Goal: Navigation & Orientation: Find specific page/section

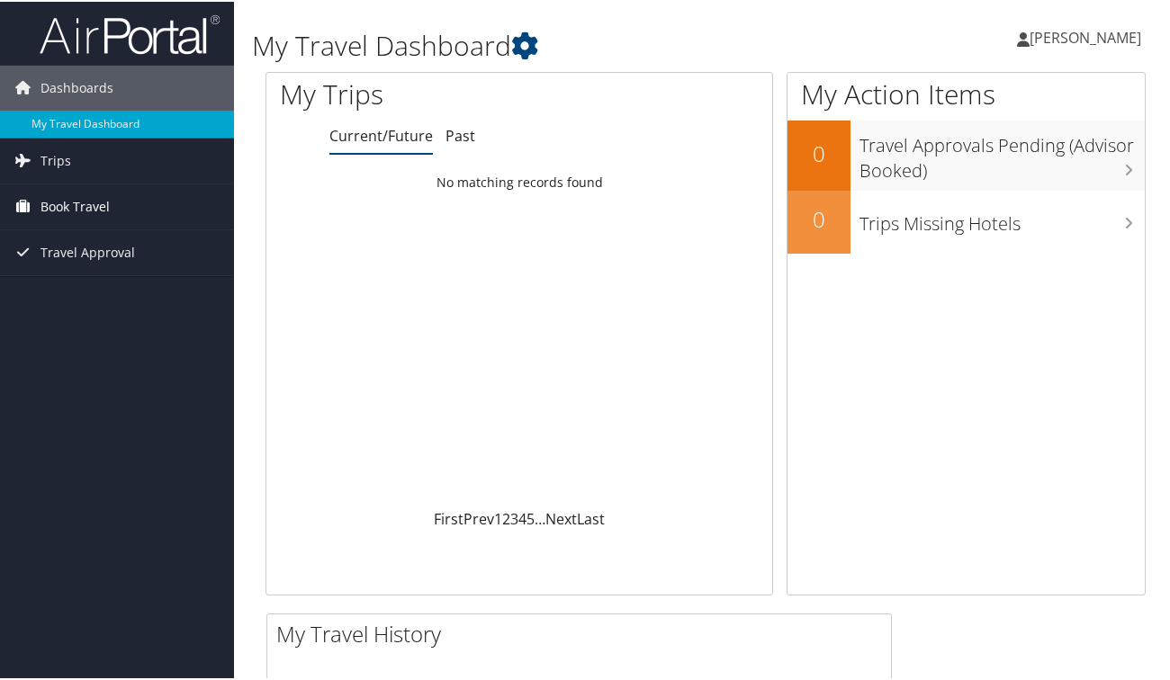
click at [103, 211] on span "Book Travel" at bounding box center [74, 205] width 69 height 45
click at [49, 157] on span "Trips" at bounding box center [55, 159] width 31 height 45
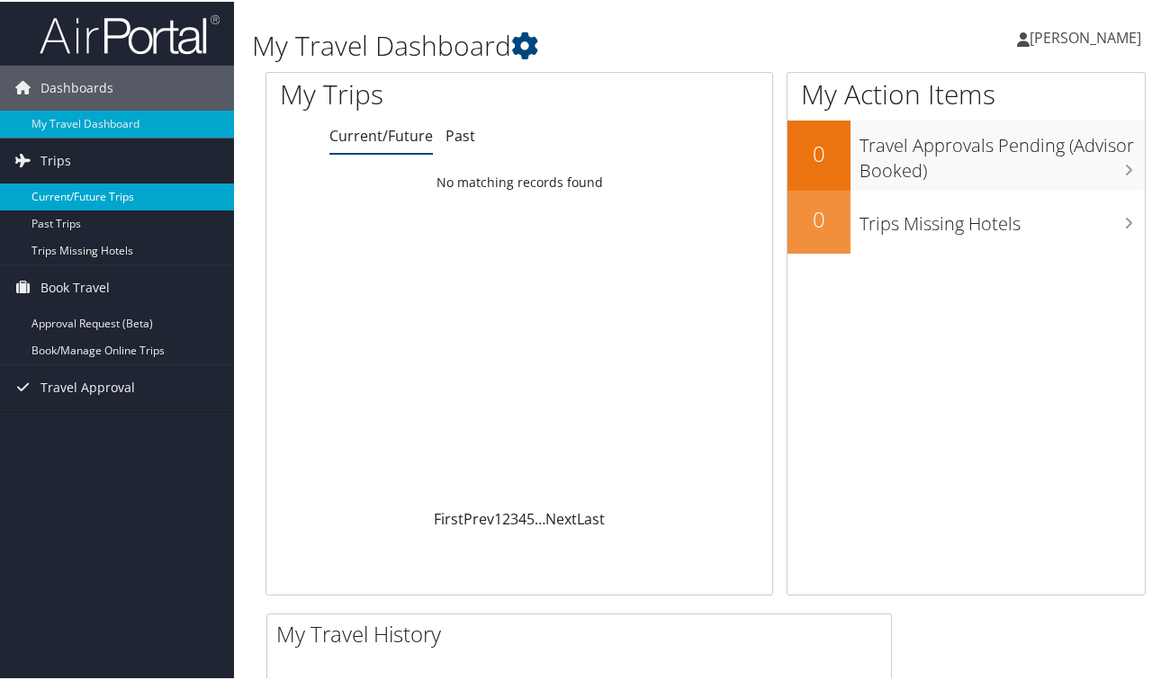
click at [116, 200] on link "Current/Future Trips" at bounding box center [117, 195] width 234 height 27
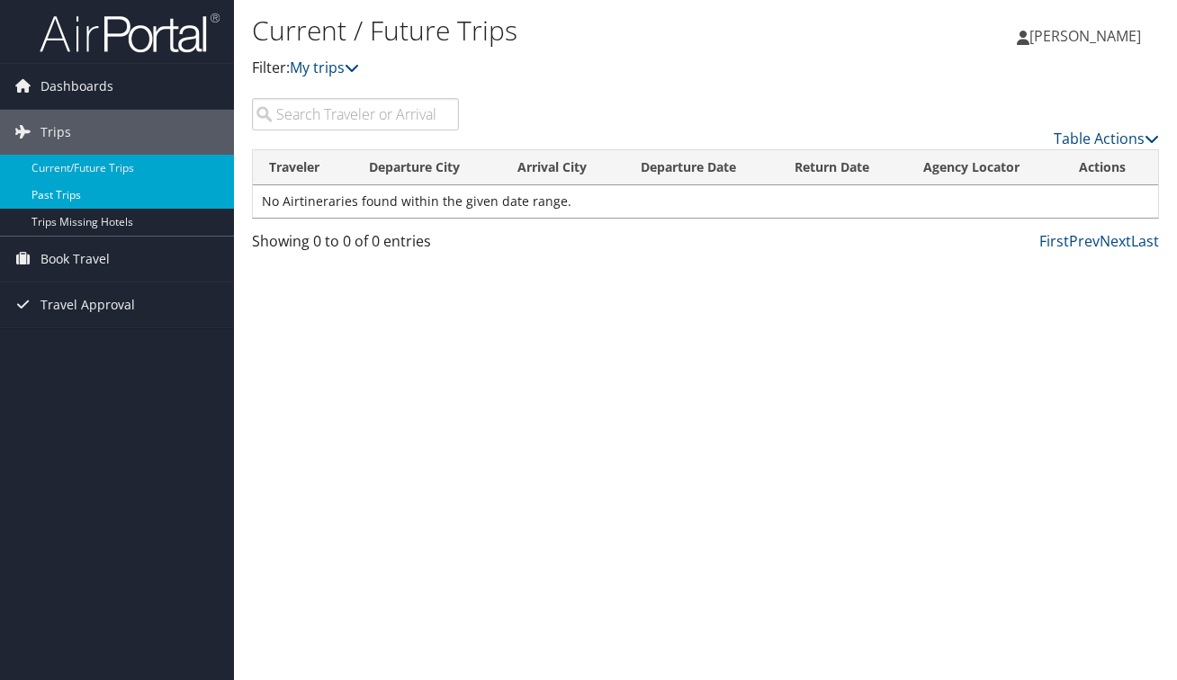
click at [67, 198] on link "Past Trips" at bounding box center [117, 195] width 234 height 27
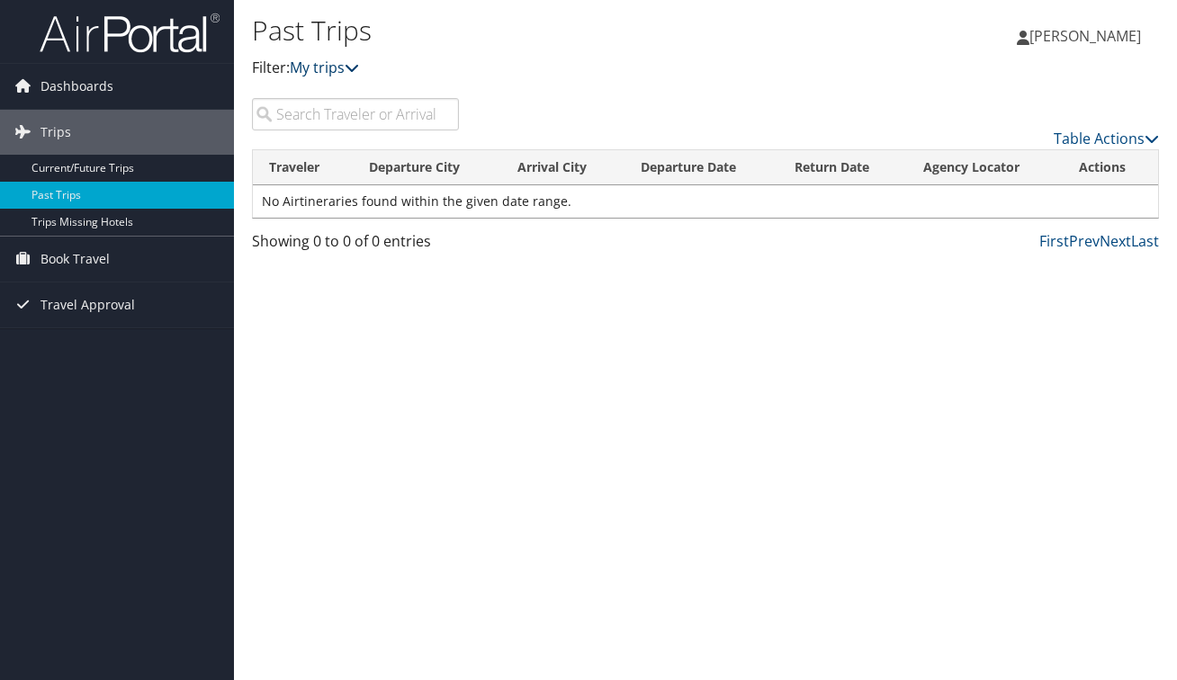
click at [326, 59] on link "My trips" at bounding box center [324, 68] width 69 height 20
click at [350, 67] on link "My trips" at bounding box center [324, 68] width 69 height 20
click at [87, 264] on span "Book Travel" at bounding box center [74, 259] width 69 height 45
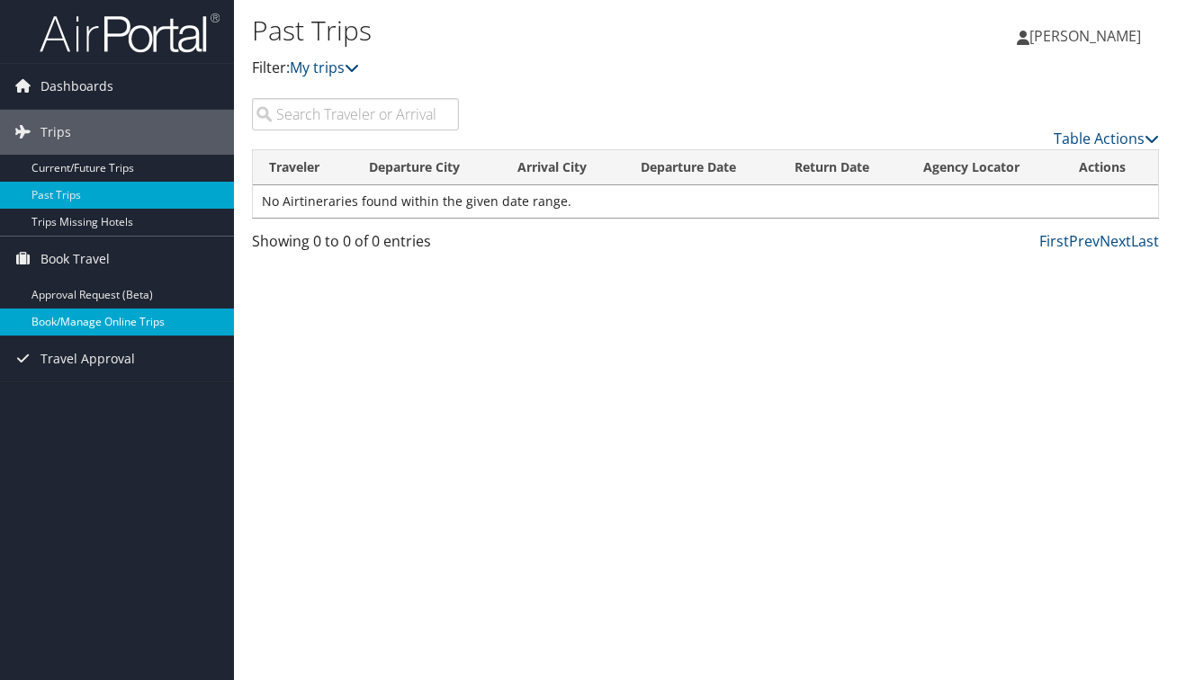
click at [96, 322] on link "Book/Manage Online Trips" at bounding box center [117, 322] width 234 height 27
